Goal: Transaction & Acquisition: Purchase product/service

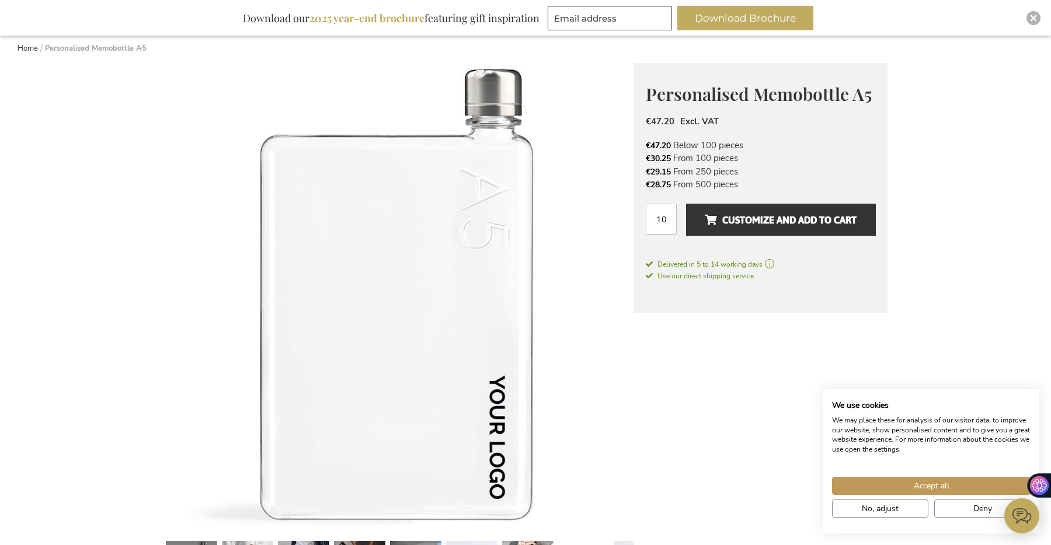
scroll to position [265, 0]
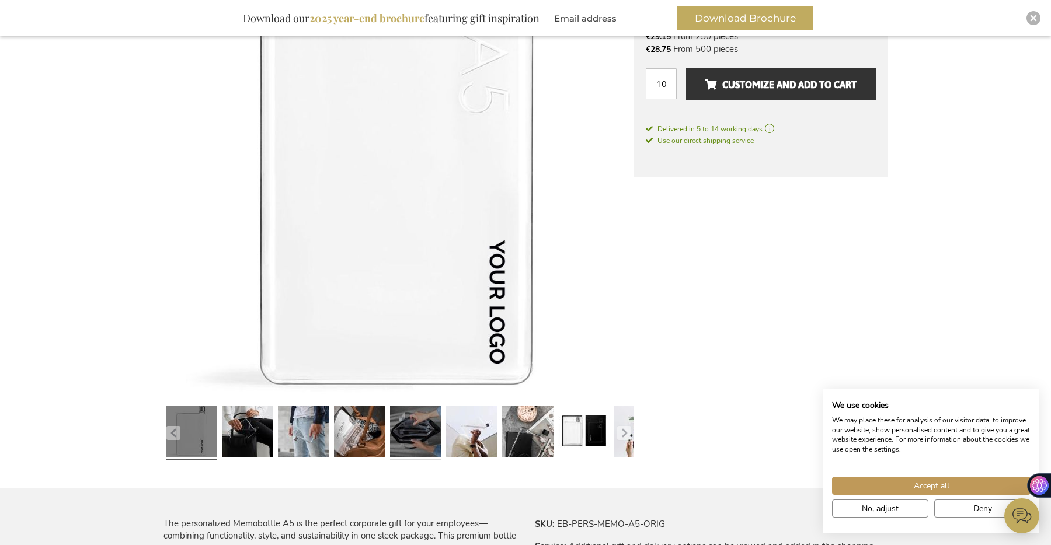
click at [403, 419] on link at bounding box center [415, 433] width 51 height 64
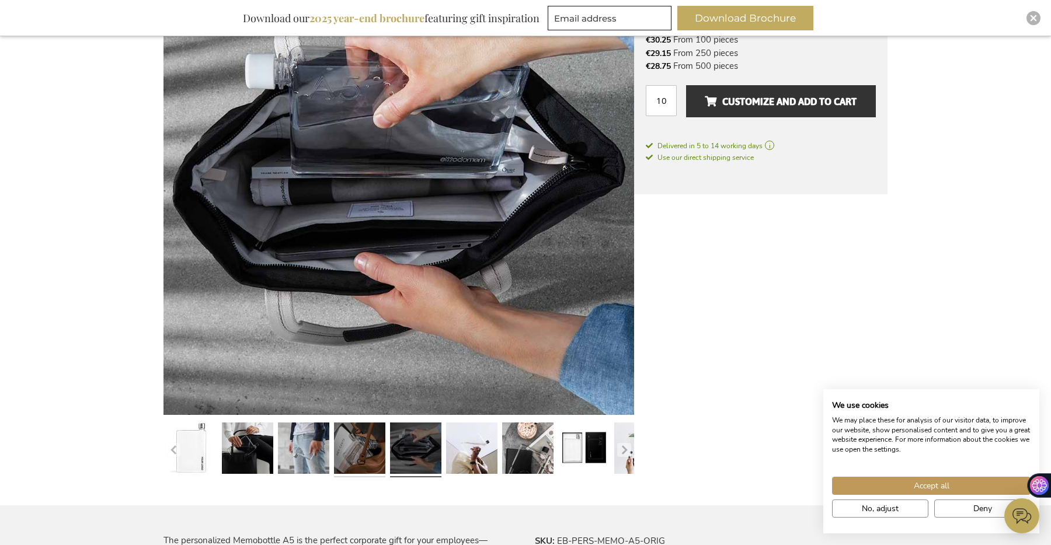
scroll to position [240, 0]
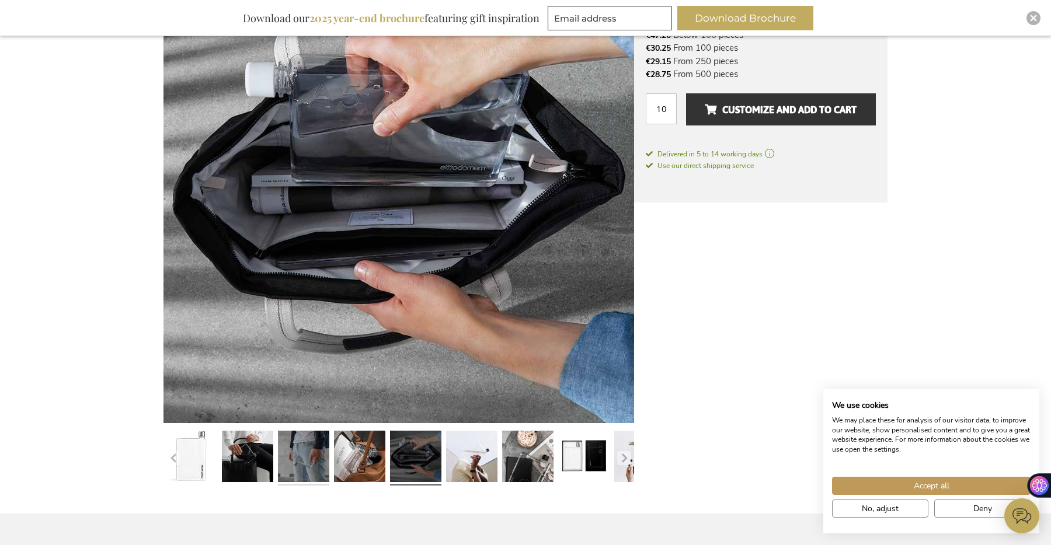
click at [311, 459] on link at bounding box center [303, 458] width 51 height 64
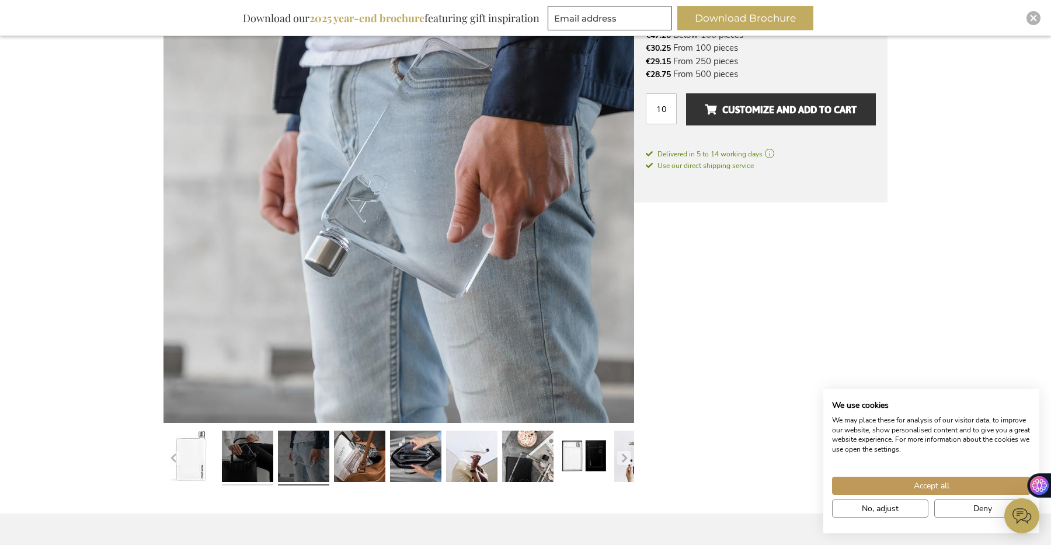
click at [257, 463] on link at bounding box center [247, 458] width 51 height 64
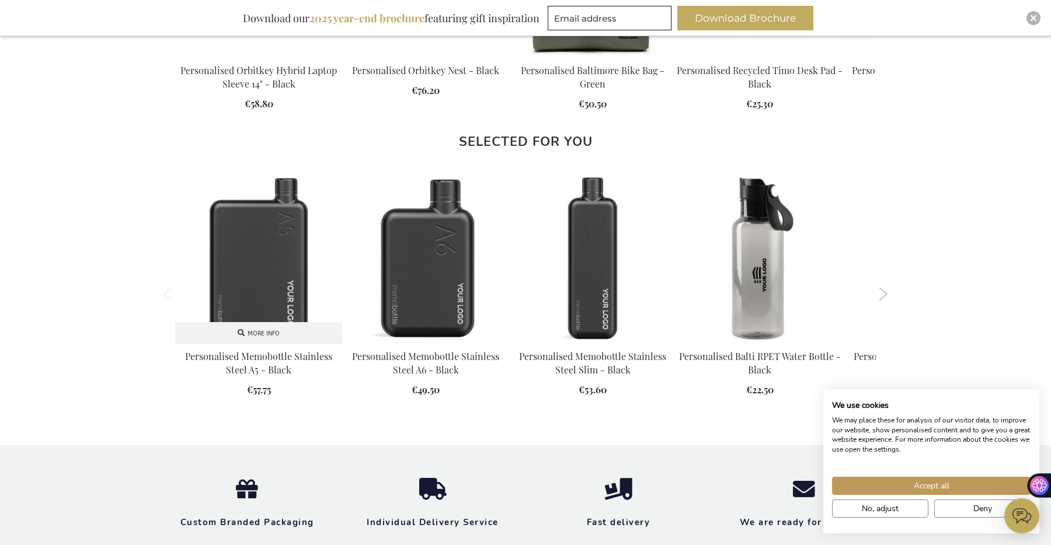
scroll to position [1340, 0]
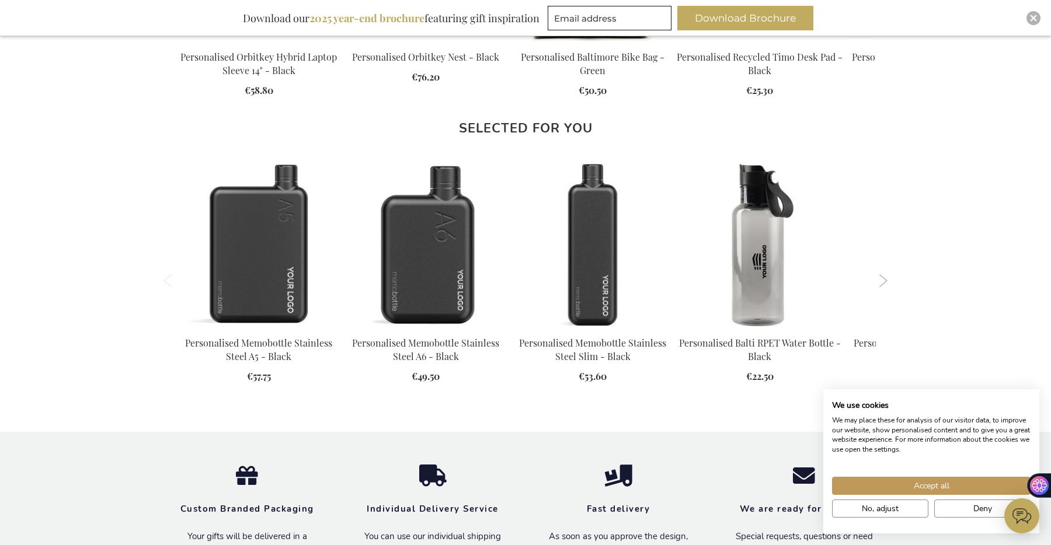
click at [876, 286] on ol "Previous" at bounding box center [525, 281] width 724 height 253
click at [884, 286] on button "Next" at bounding box center [883, 280] width 9 height 13
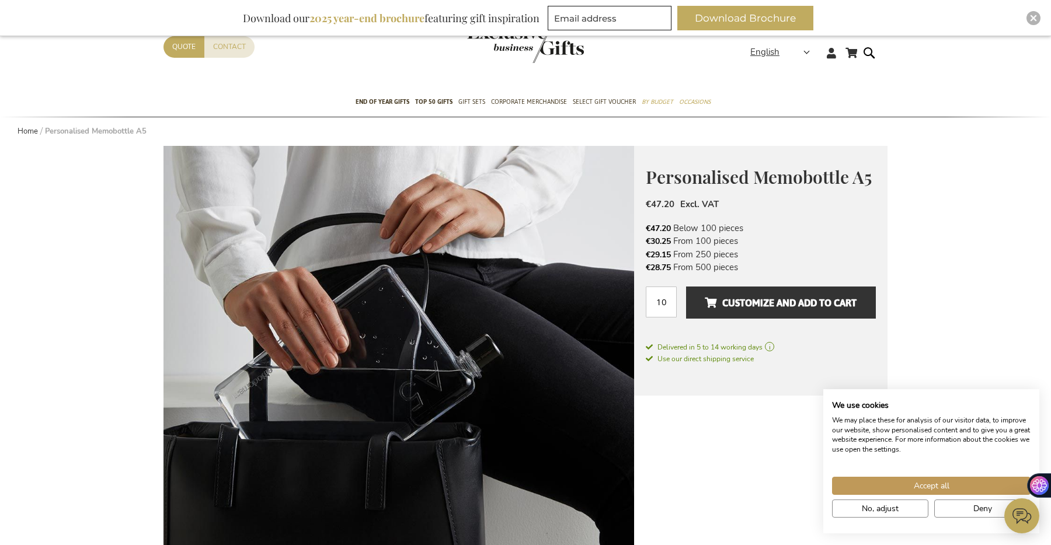
scroll to position [0, 0]
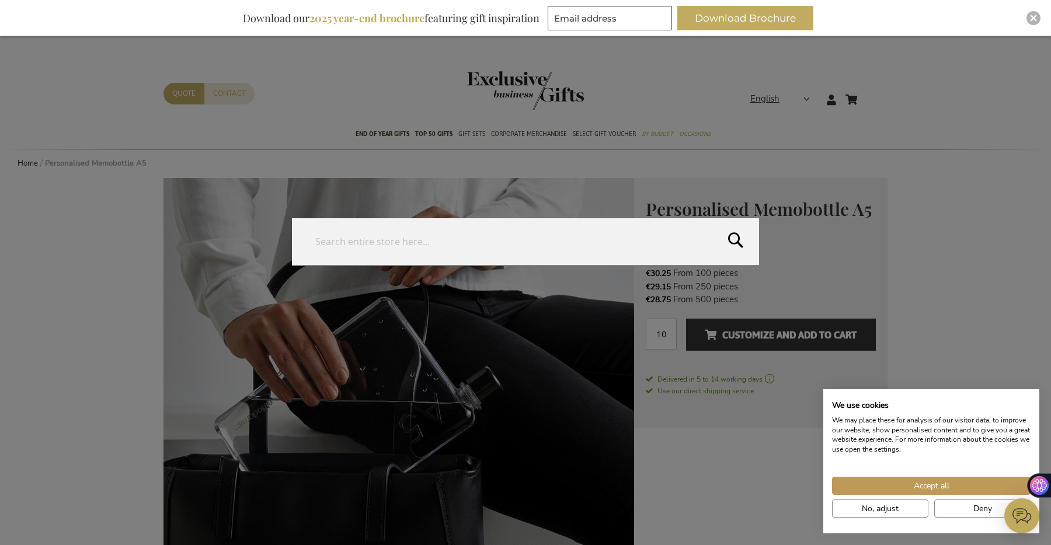
click at [870, 92] on form "Search Search" at bounding box center [873, 92] width 12 height 0
click at [736, 232] on button "Search" at bounding box center [881, 244] width 339 height 53
type input "mirror"
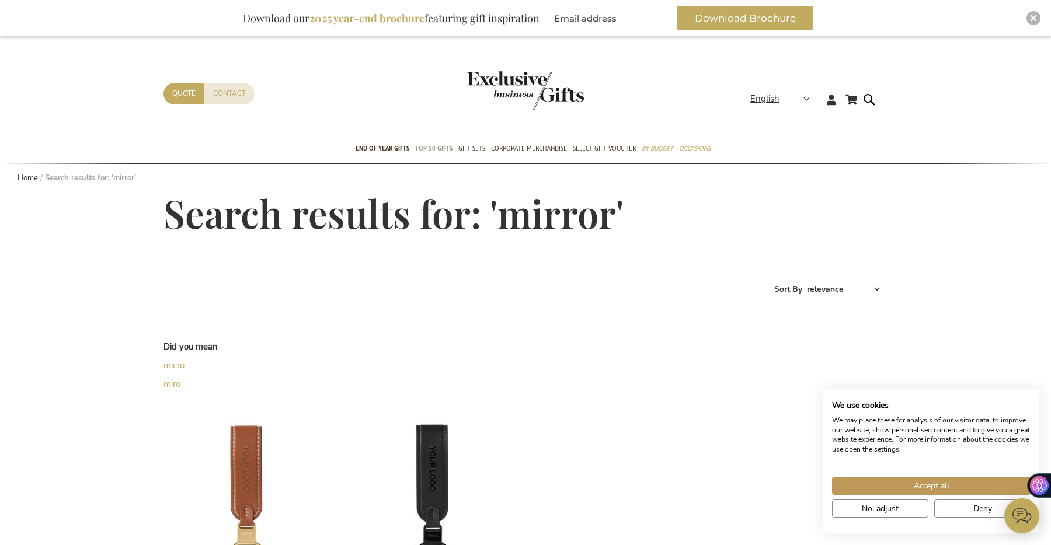
click at [434, 151] on span "TOP 50 Gifts" at bounding box center [433, 148] width 37 height 12
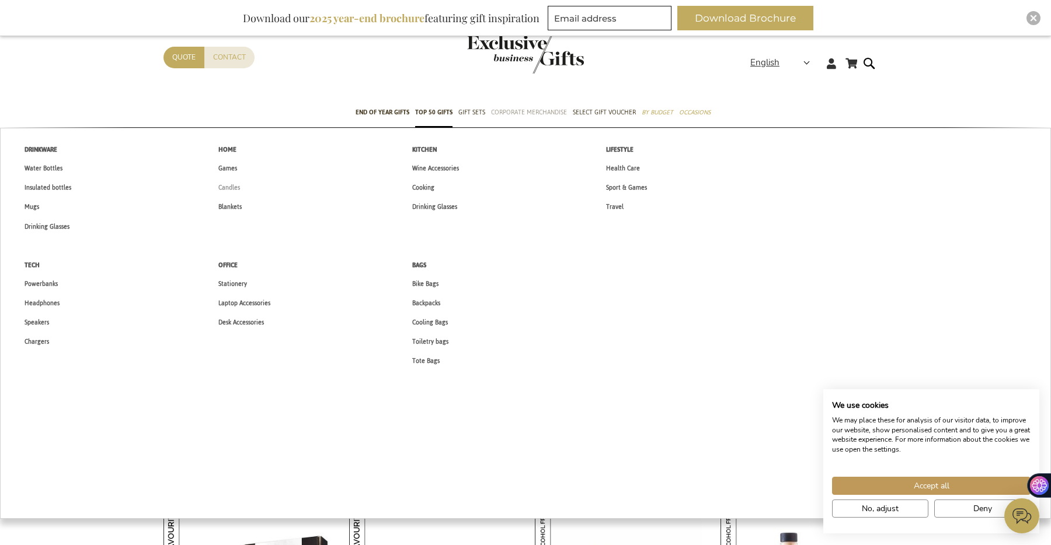
click at [235, 193] on span "Candles" at bounding box center [229, 188] width 22 height 12
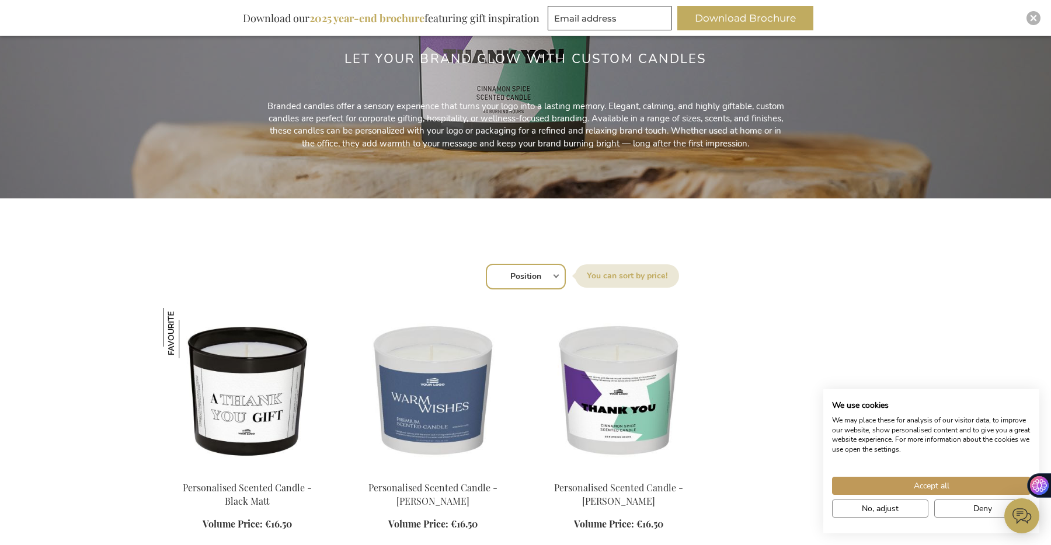
scroll to position [261, 0]
